Goal: Contribute content: Add original content to the website for others to see

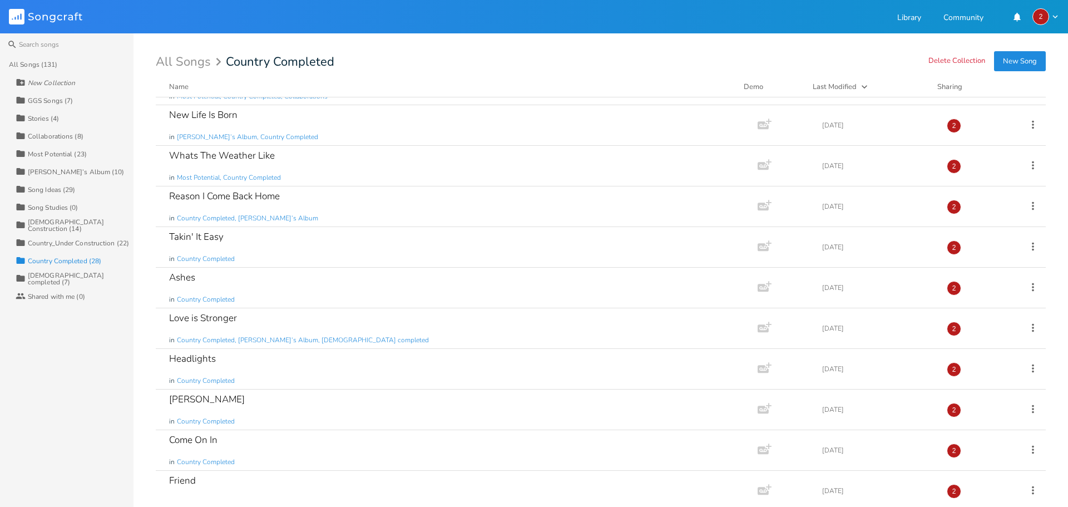
scroll to position [737, 0]
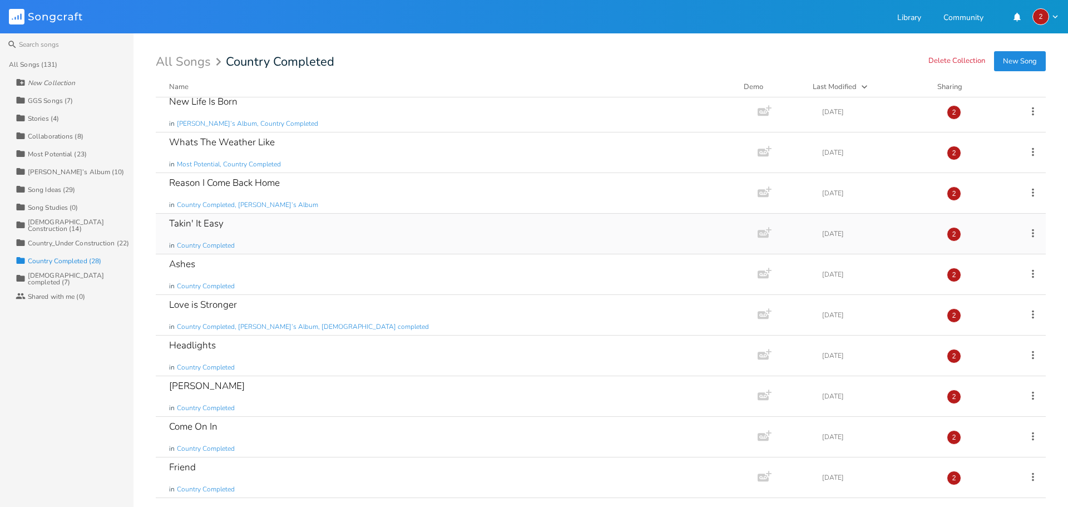
click at [322, 236] on div "Takin' It Easy in Country Completed" at bounding box center [454, 234] width 571 height 40
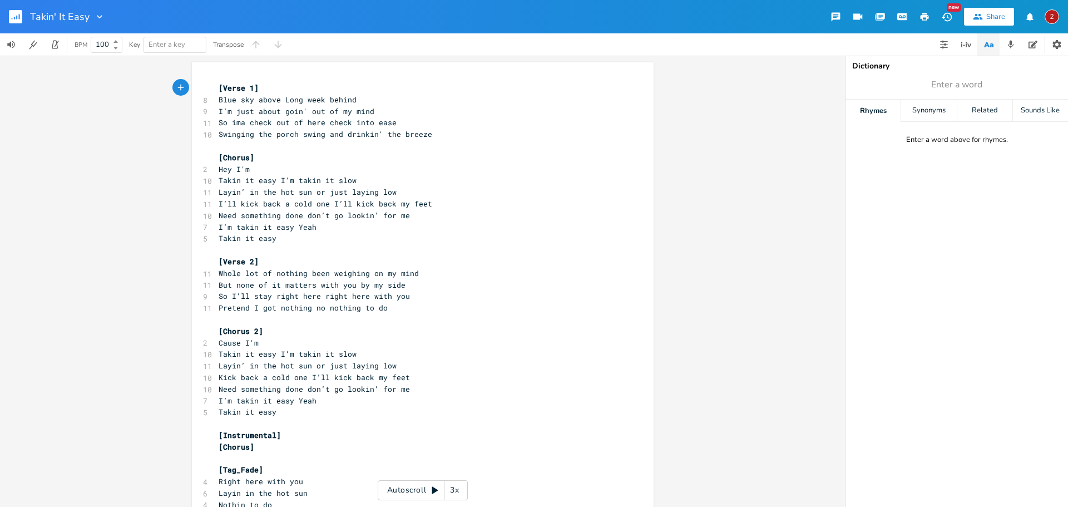
click at [441, 318] on pre "​" at bounding box center [417, 320] width 402 height 12
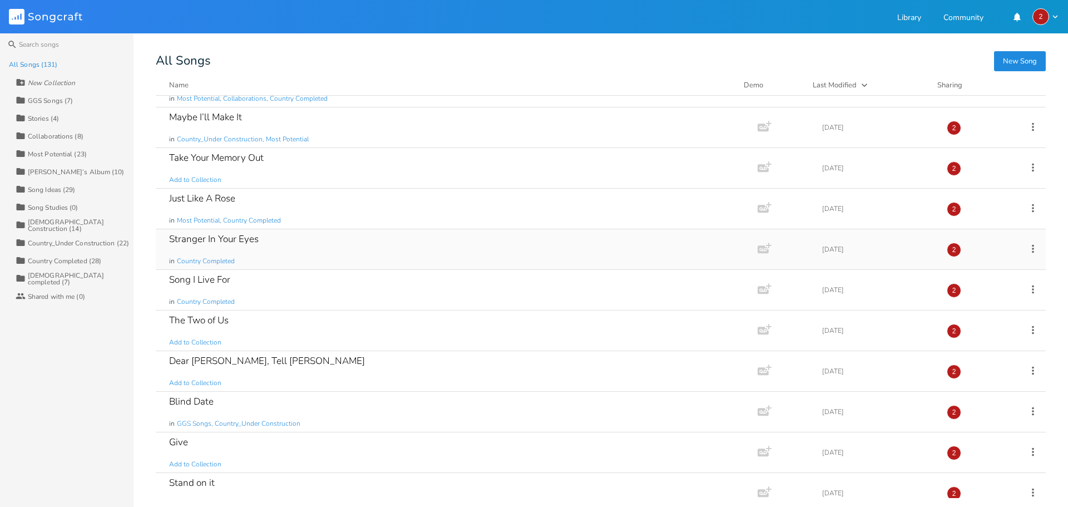
scroll to position [389, 0]
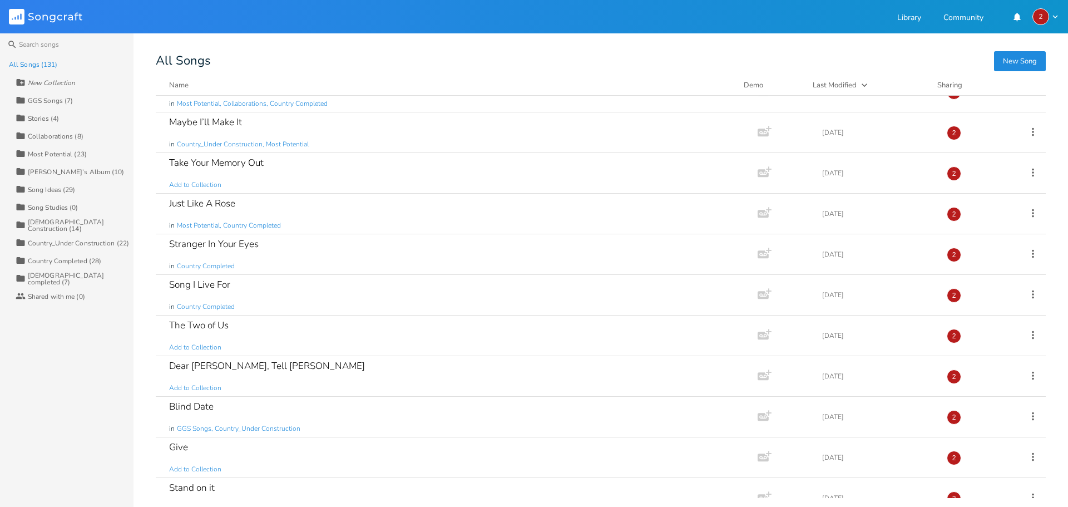
click at [73, 263] on div "Country Completed (28)" at bounding box center [64, 261] width 73 height 7
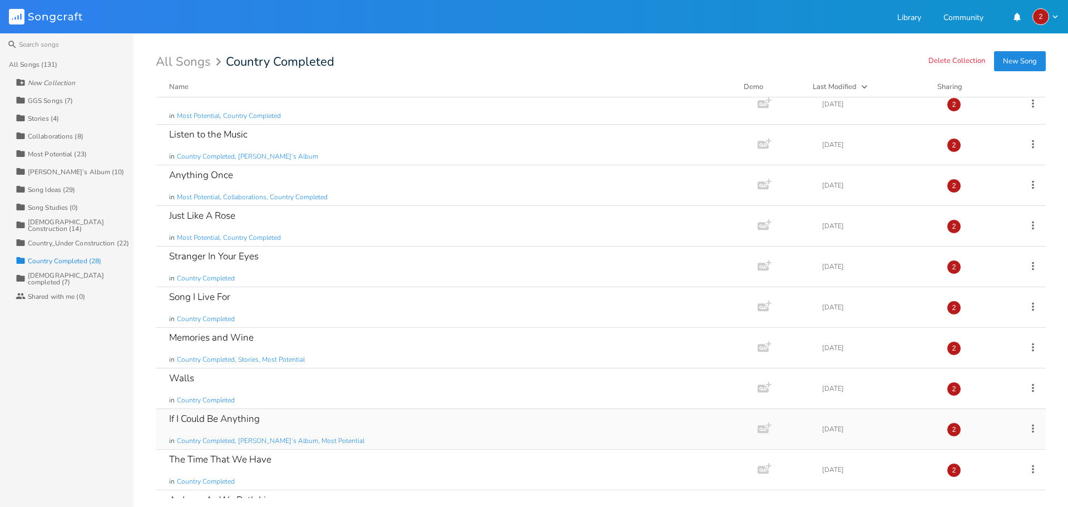
scroll to position [0, 0]
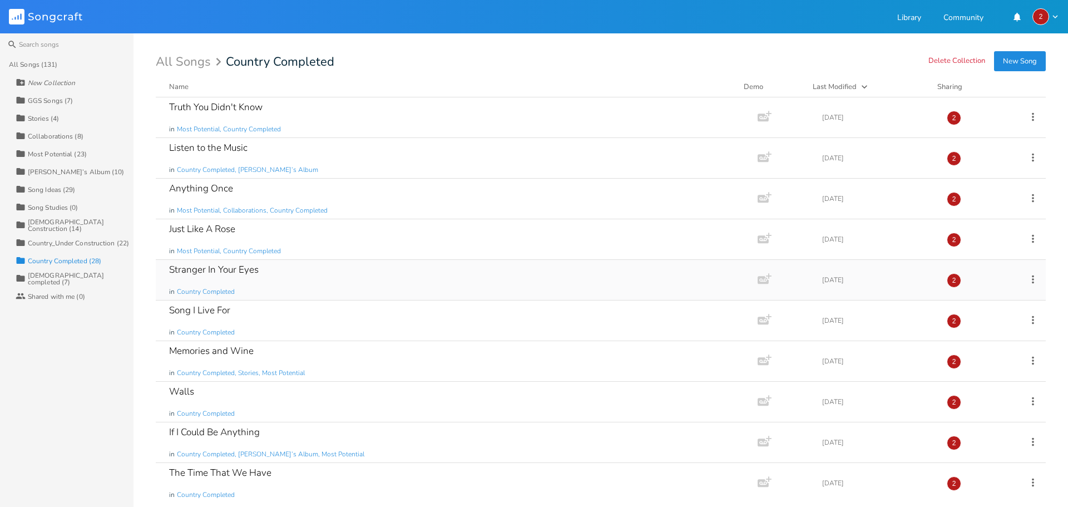
click at [368, 275] on div "Stranger In Your Eyes in Country Completed" at bounding box center [454, 280] width 571 height 40
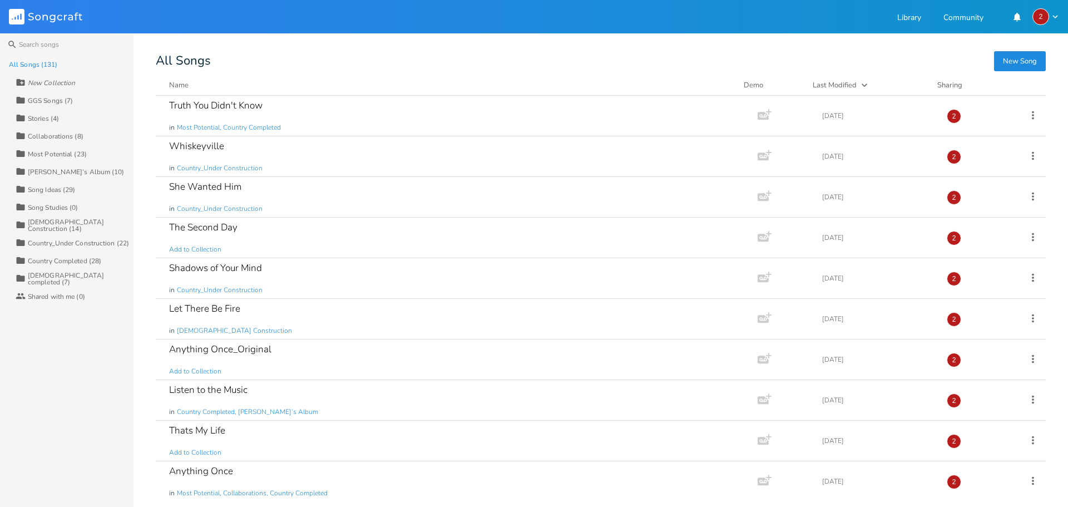
click at [59, 278] on div "[DEMOGRAPHIC_DATA] completed (7)" at bounding box center [81, 278] width 106 height 13
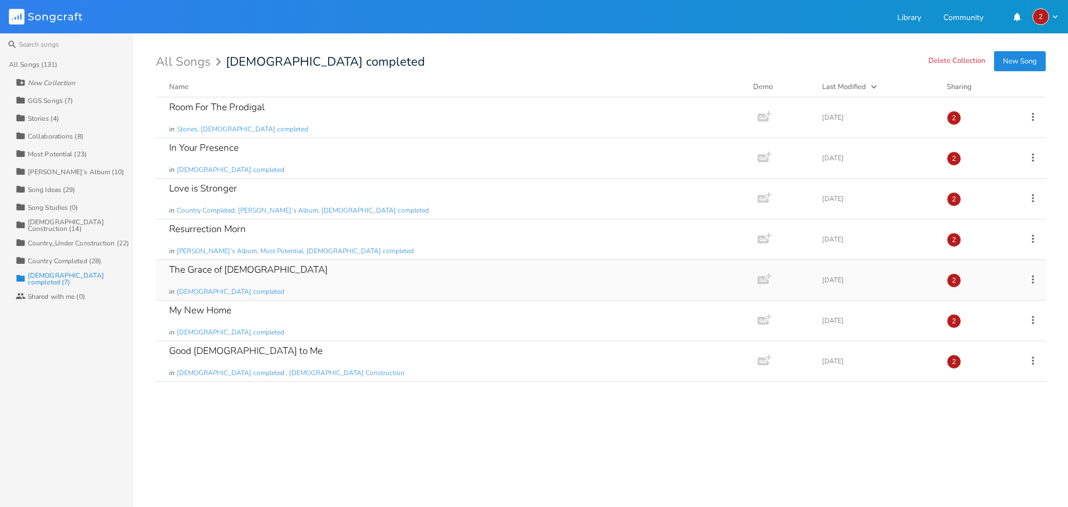
click at [270, 274] on div "The Grace of [DEMOGRAPHIC_DATA] in [DEMOGRAPHIC_DATA] completed" at bounding box center [454, 280] width 571 height 40
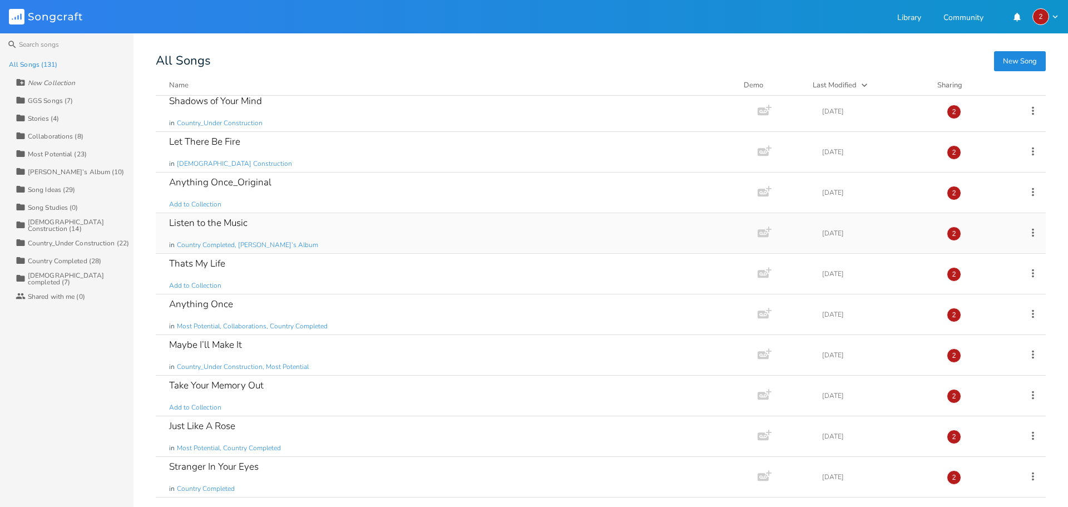
scroll to position [223, 0]
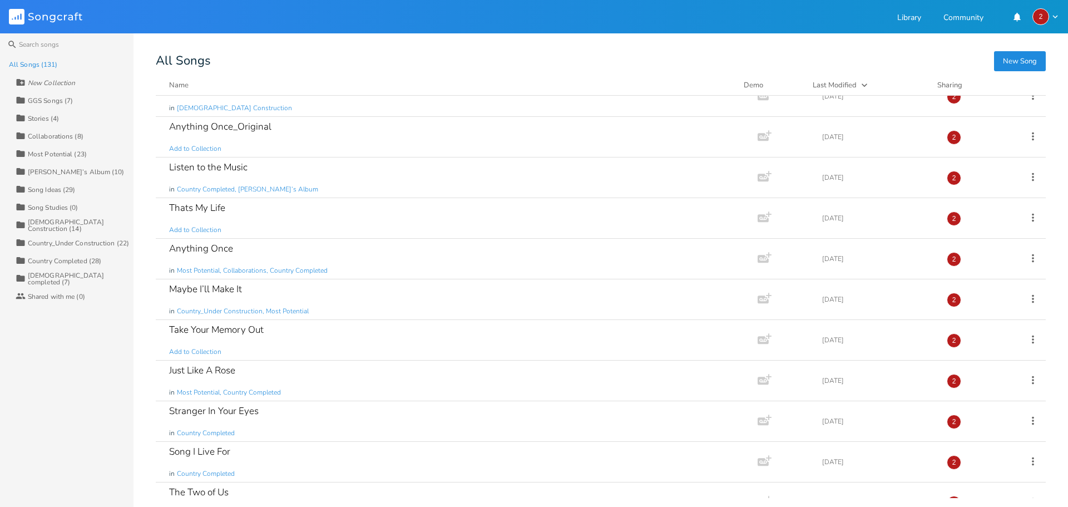
click at [49, 277] on div "[DEMOGRAPHIC_DATA] completed (7)" at bounding box center [81, 278] width 106 height 13
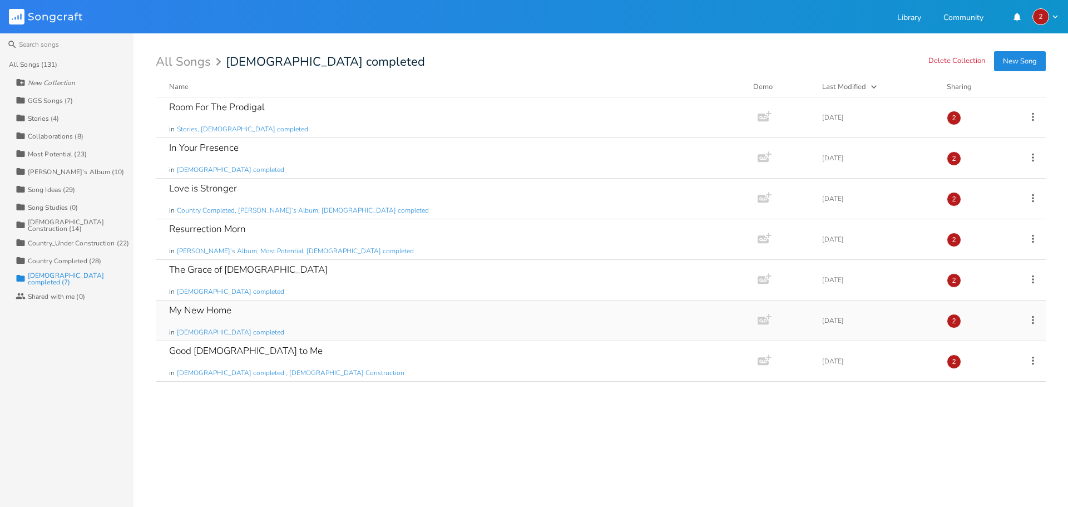
click at [269, 310] on div "My New Home in [DEMOGRAPHIC_DATA] completed" at bounding box center [454, 320] width 571 height 40
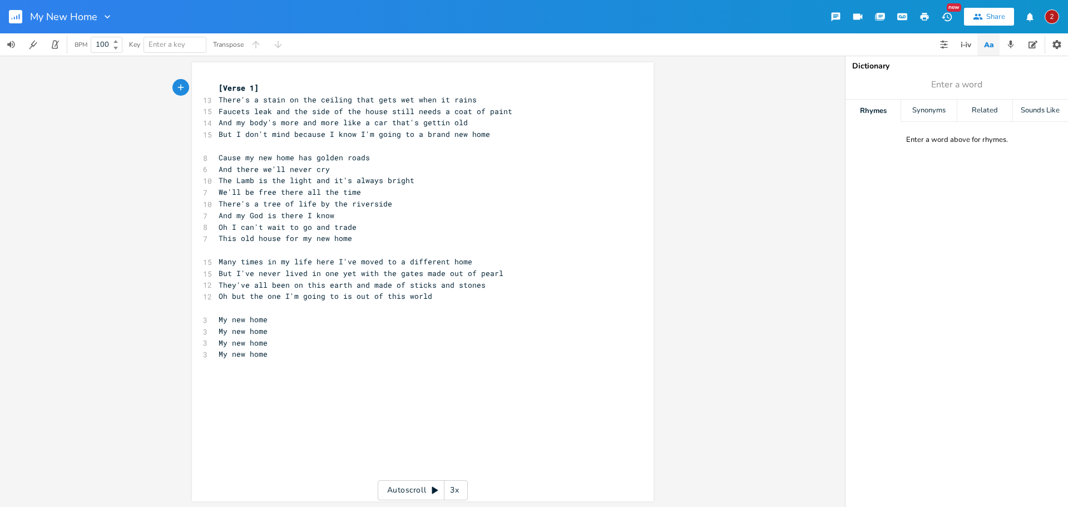
click at [239, 145] on pre "​" at bounding box center [417, 146] width 402 height 12
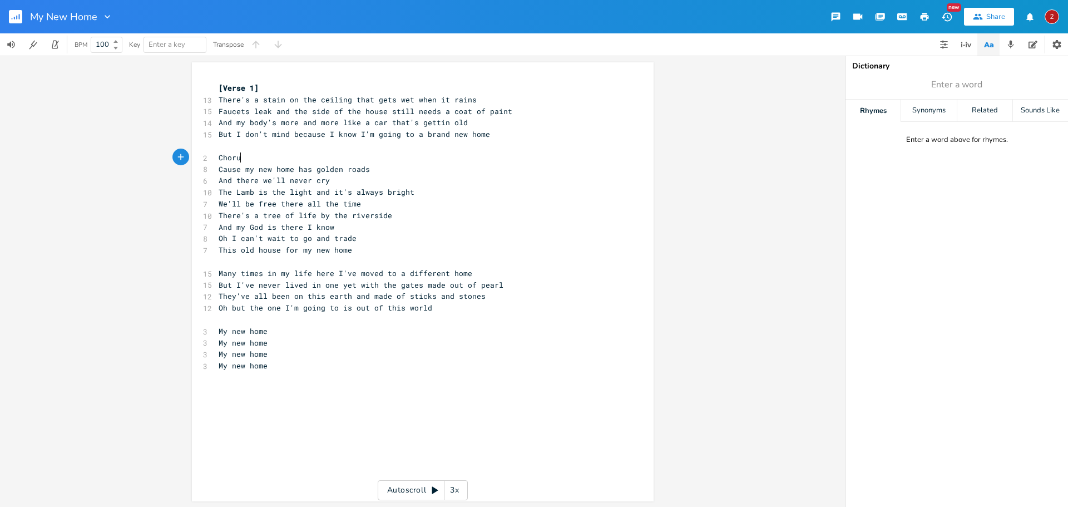
scroll to position [0, 23]
type textarea "Chorus"
click at [235, 268] on span "Many times in my life here I've moved to a different home" at bounding box center [346, 273] width 254 height 10
click at [230, 262] on pre "​" at bounding box center [417, 262] width 402 height 12
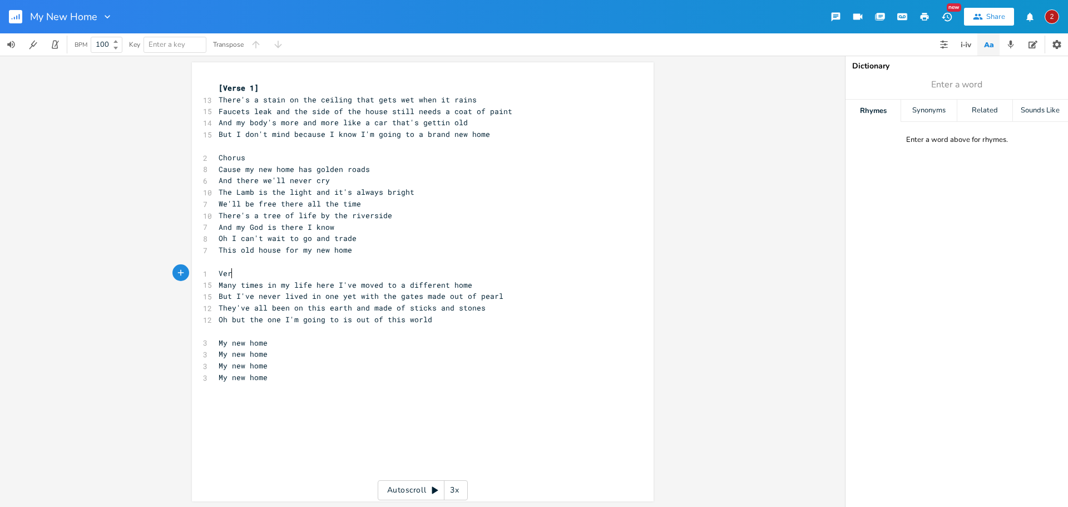
type textarea "Verse"
click at [255, 88] on pre "[Verse 1]" at bounding box center [417, 88] width 402 height 12
click at [219, 156] on span "Chorus" at bounding box center [232, 157] width 27 height 10
type textarea "["
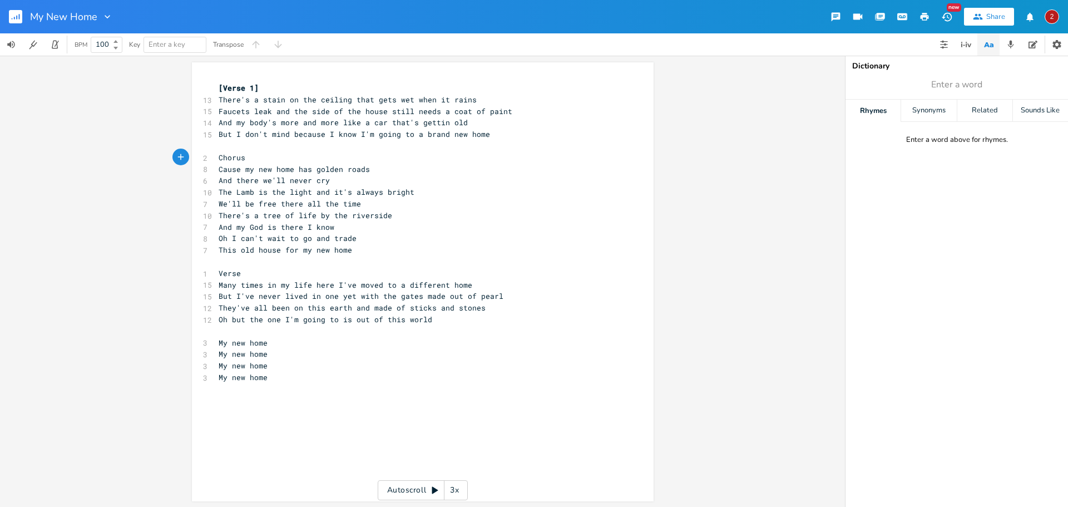
scroll to position [0, 3]
click at [258, 158] on pre "[Chorus" at bounding box center [417, 158] width 402 height 12
type textarea "]"
click at [219, 272] on span "Verse" at bounding box center [230, 273] width 22 height 10
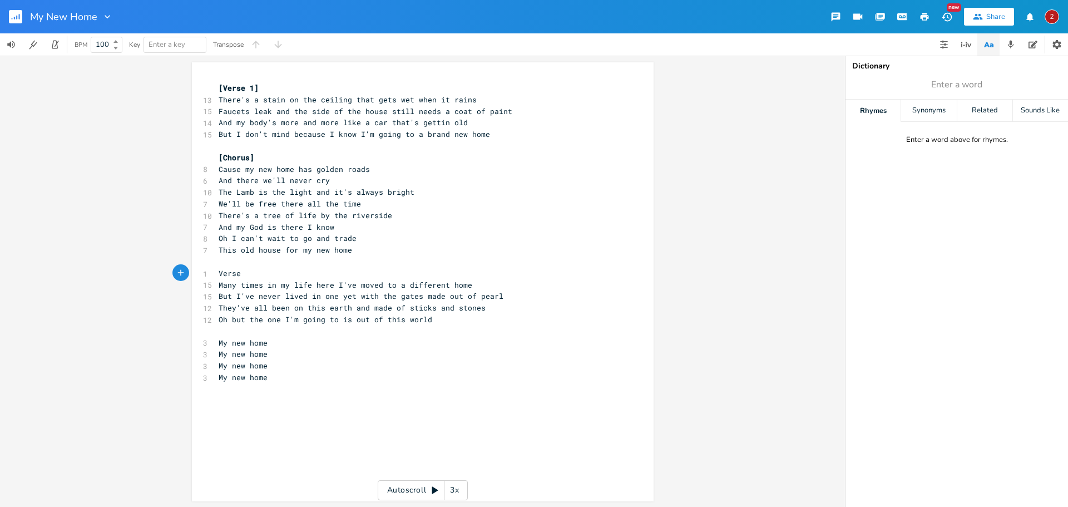
type textarea "["
click at [259, 277] on pre "[Verse" at bounding box center [417, 274] width 402 height 12
type textarea "2]"
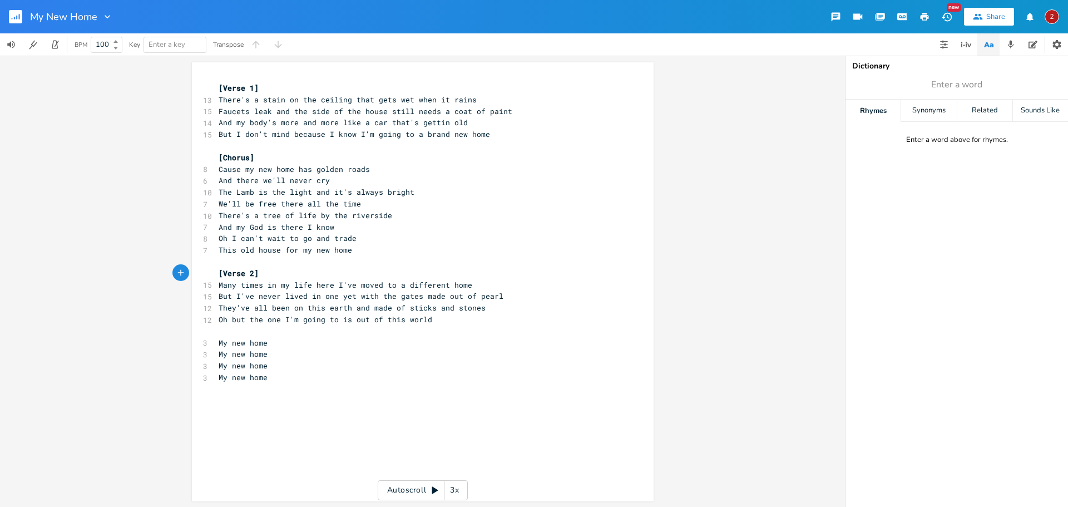
click at [325, 357] on pre "My new home" at bounding box center [417, 354] width 402 height 12
click at [327, 387] on pre "​" at bounding box center [417, 389] width 402 height 12
click at [466, 125] on pre "And my body's more and more like a car that's gettin old" at bounding box center [417, 123] width 402 height 12
click at [270, 111] on span "Faucets leak and the side of the house still needs a coat of paint" at bounding box center [366, 111] width 294 height 10
click at [377, 110] on span "Faucets leak and the side of the house still needs a coat of paint" at bounding box center [366, 111] width 294 height 10
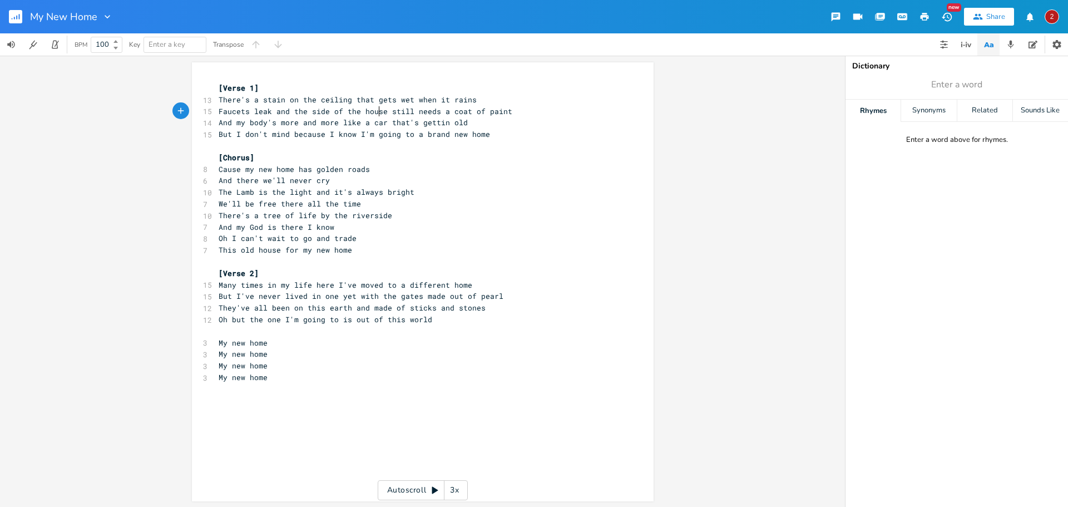
click at [352, 110] on span "Faucets leak and the side of the house still needs a coat of paint" at bounding box center [366, 111] width 294 height 10
type textarea "the side of"
drag, startPoint x: 338, startPoint y: 110, endPoint x: 290, endPoint y: 111, distance: 47.9
click at [290, 111] on span "Faucets leak and the side of the house still needs a coat of paint" at bounding box center [366, 111] width 294 height 10
click at [494, 112] on pre "Faucets leak and the house still needs a coat of paint" at bounding box center [417, 112] width 402 height 12
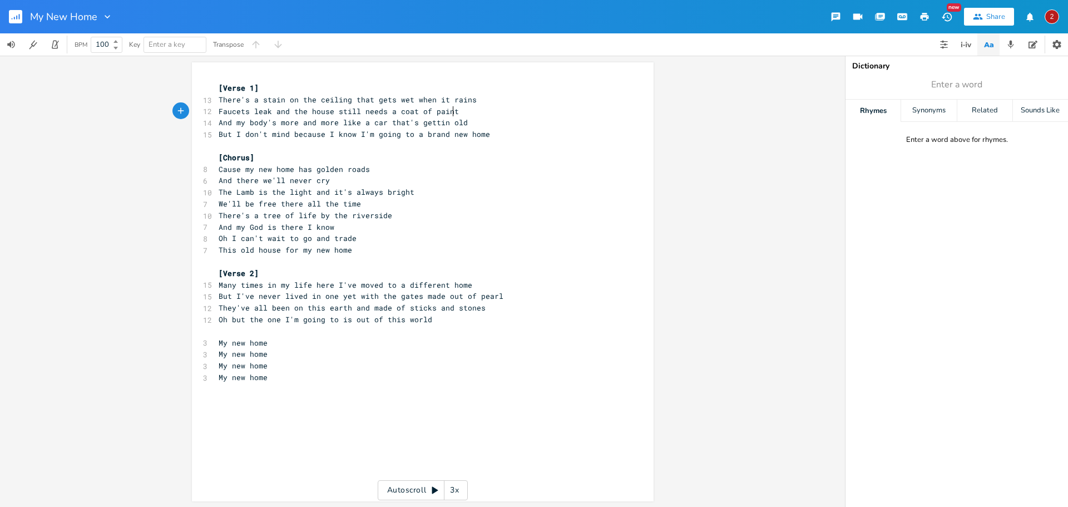
click at [310, 285] on span "Many times in my life here I've moved to a different home" at bounding box center [346, 285] width 254 height 10
type textarea "down"
click at [379, 390] on pre "​" at bounding box center [417, 389] width 402 height 12
click at [17, 17] on icon "button" at bounding box center [16, 18] width 1 height 4
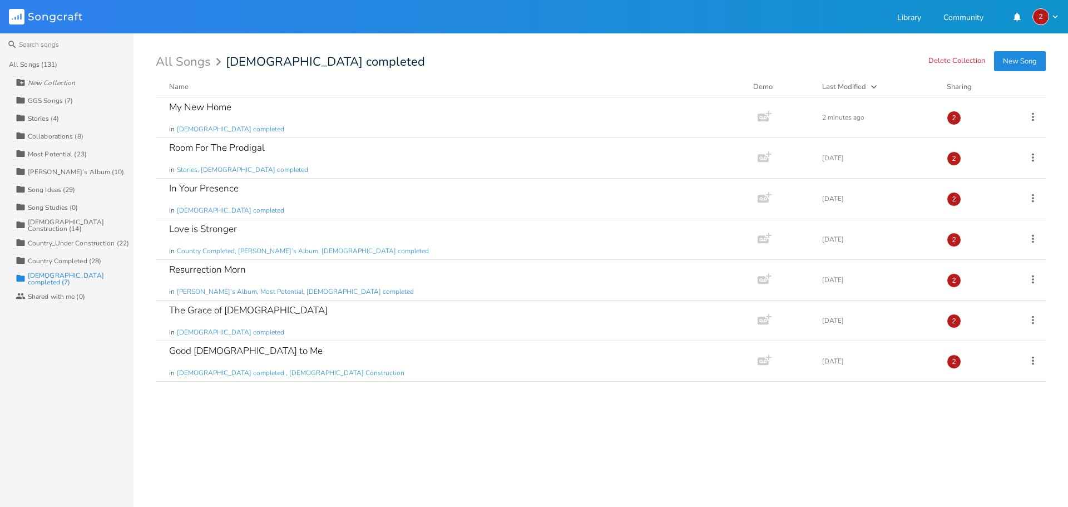
click at [34, 62] on div "All Songs (131)" at bounding box center [33, 64] width 49 height 7
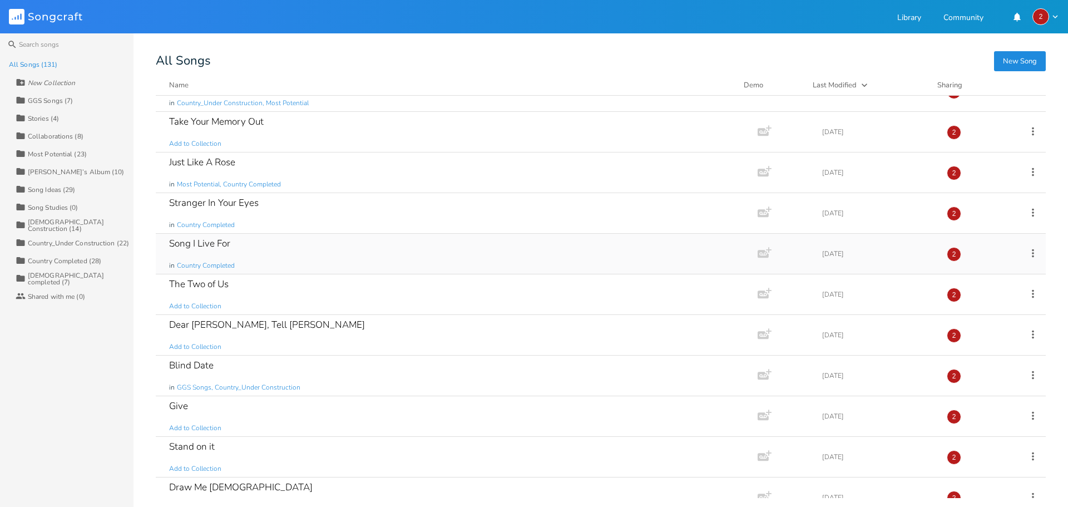
scroll to position [501, 0]
